Goal: Obtain resource: Download file/media

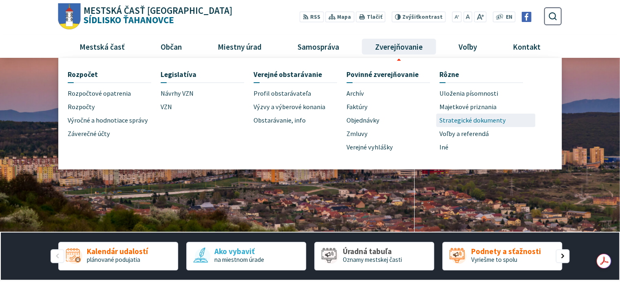
click at [474, 120] on span "Strategické dokumenty" at bounding box center [473, 120] width 66 height 13
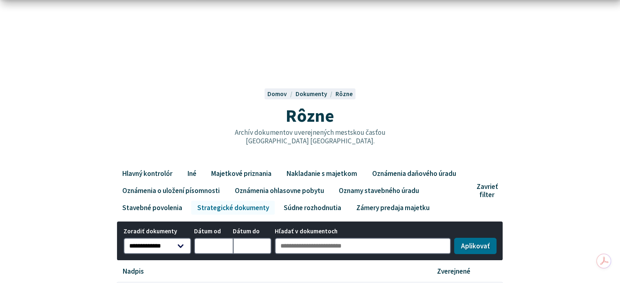
scroll to position [82, 0]
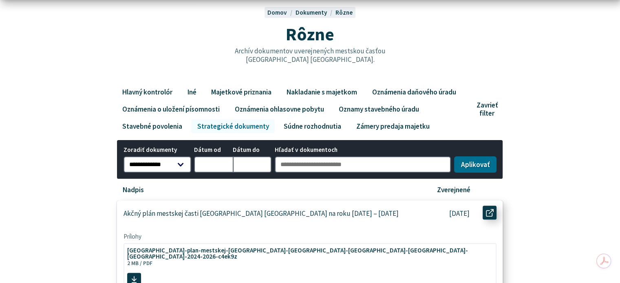
click at [490, 210] on icon at bounding box center [490, 213] width 8 height 8
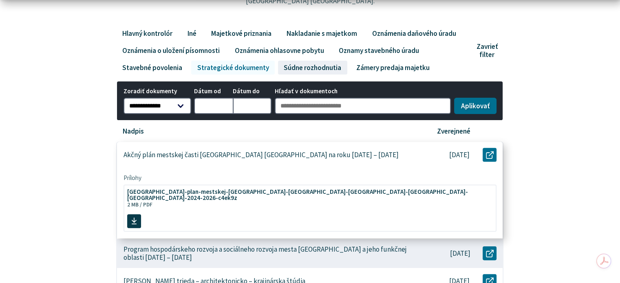
scroll to position [163, 0]
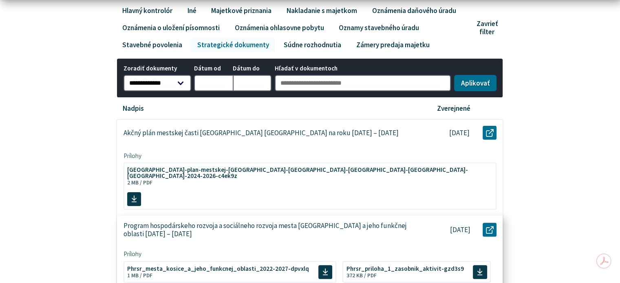
click at [339, 222] on p "Program hospodárskeho rozvoja a sociálneho rozvoja mesta [GEOGRAPHIC_DATA] a je…" at bounding box center [268, 230] width 289 height 17
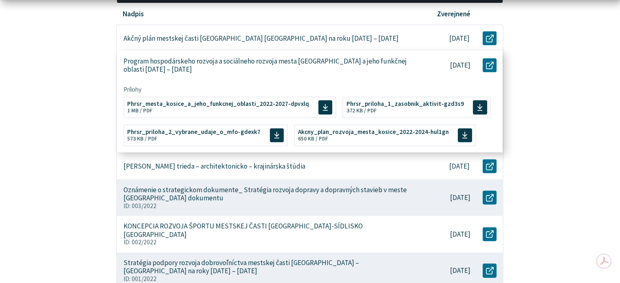
scroll to position [285, 0]
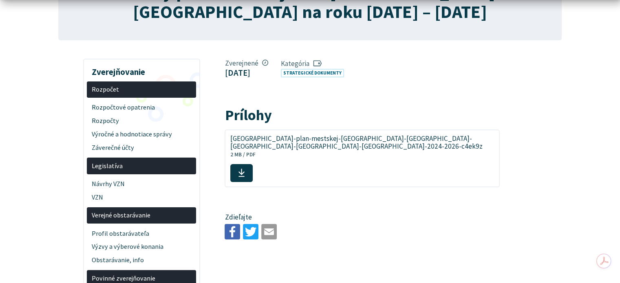
scroll to position [122, 0]
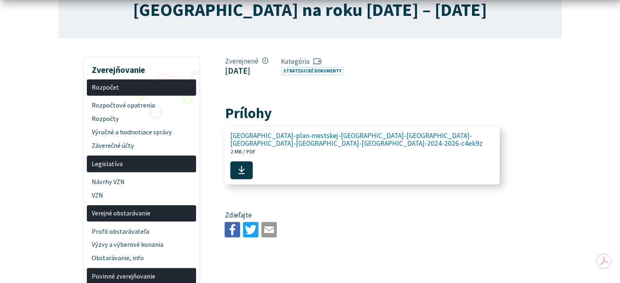
click at [374, 137] on span "[GEOGRAPHIC_DATA]-plan-mestskej-[GEOGRAPHIC_DATA]-[GEOGRAPHIC_DATA]-[GEOGRAPHIC…" at bounding box center [357, 139] width 255 height 15
click at [349, 138] on span "[GEOGRAPHIC_DATA]-plan-mestskej-[GEOGRAPHIC_DATA]-[GEOGRAPHIC_DATA]-[GEOGRAPHIC…" at bounding box center [357, 139] width 255 height 15
